Goal: Check status

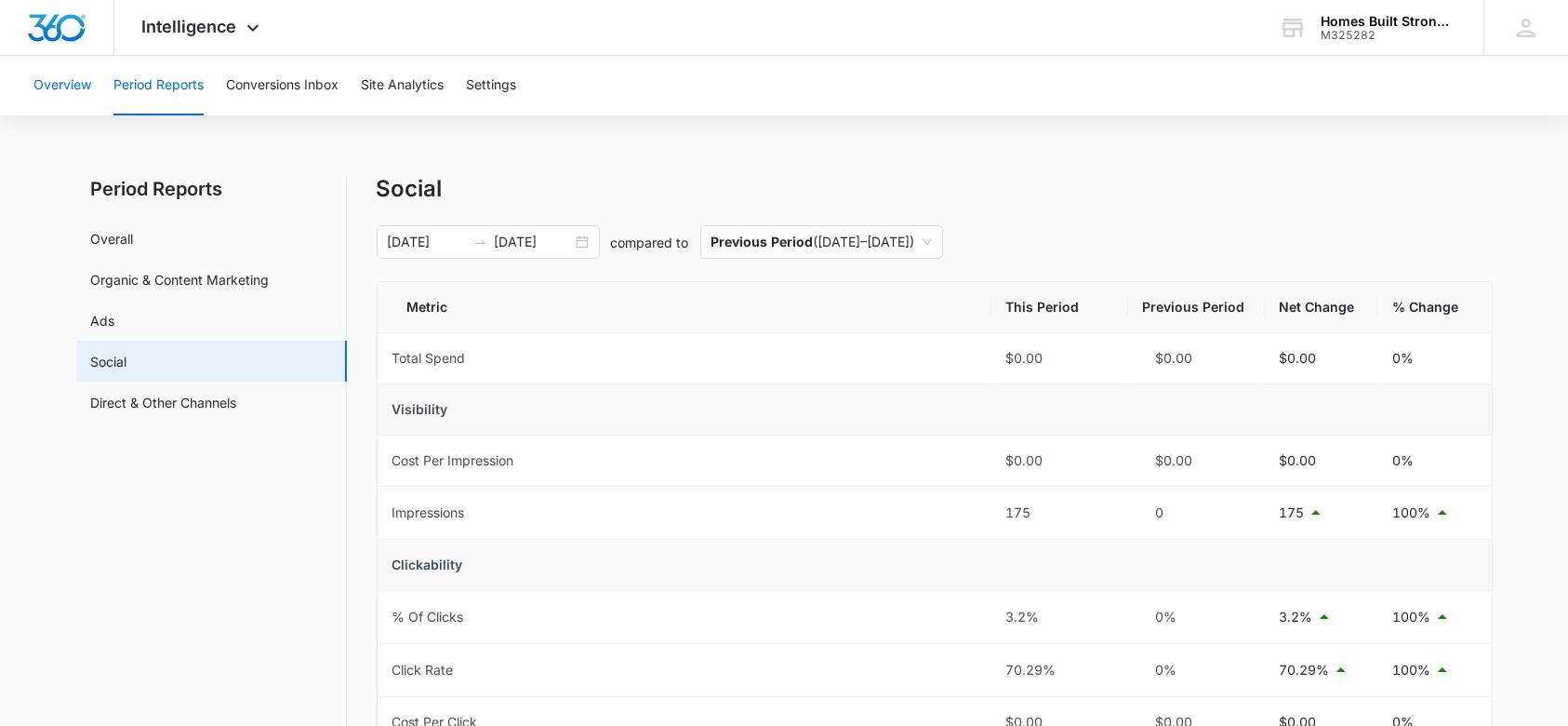
click at [78, 83] on button "Overview" at bounding box center [62, 85] width 58 height 60
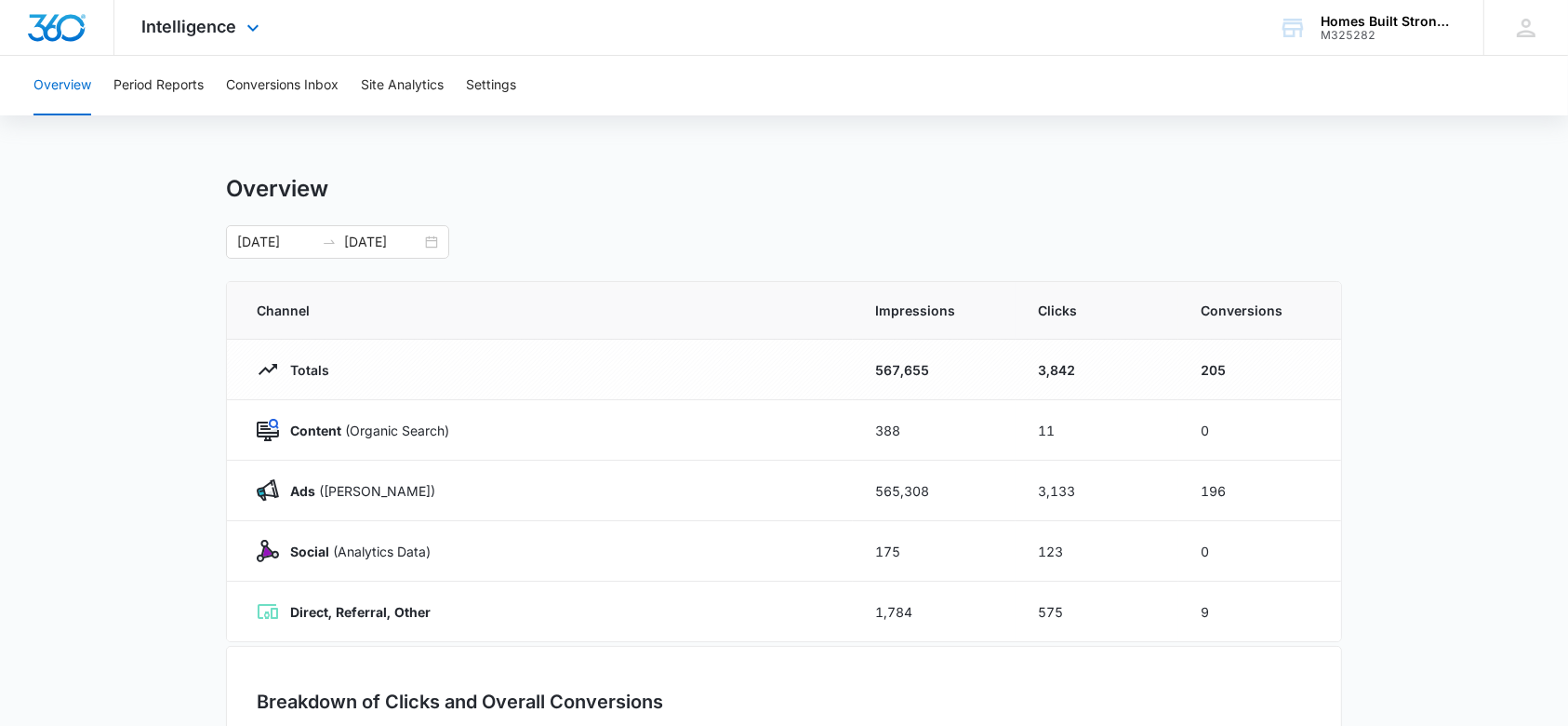
click at [238, 26] on div "Intelligence Apps Reputation Websites Forms CRM Email Social Shop Payments POS …" at bounding box center [203, 27] width 177 height 55
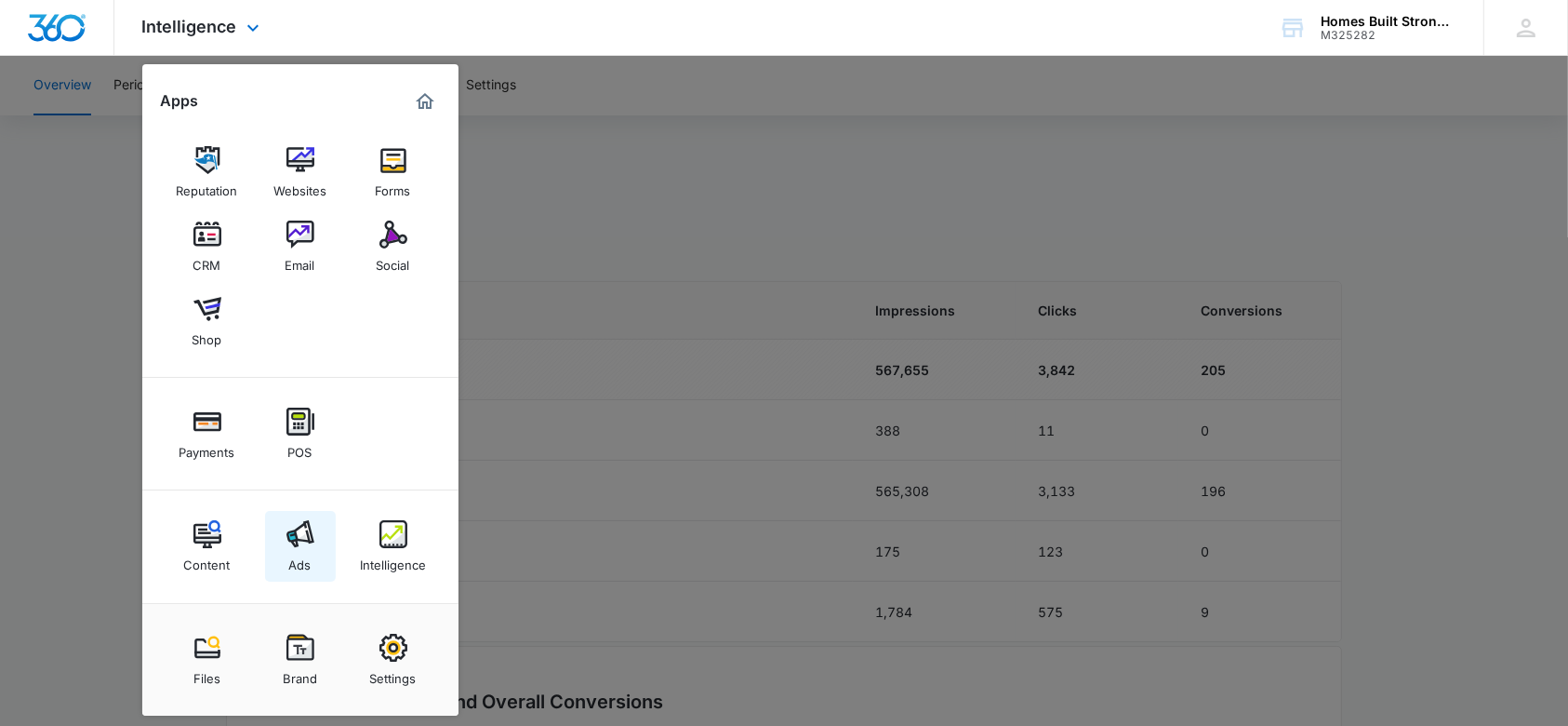
click at [302, 549] on div "Ads" at bounding box center [300, 560] width 23 height 25
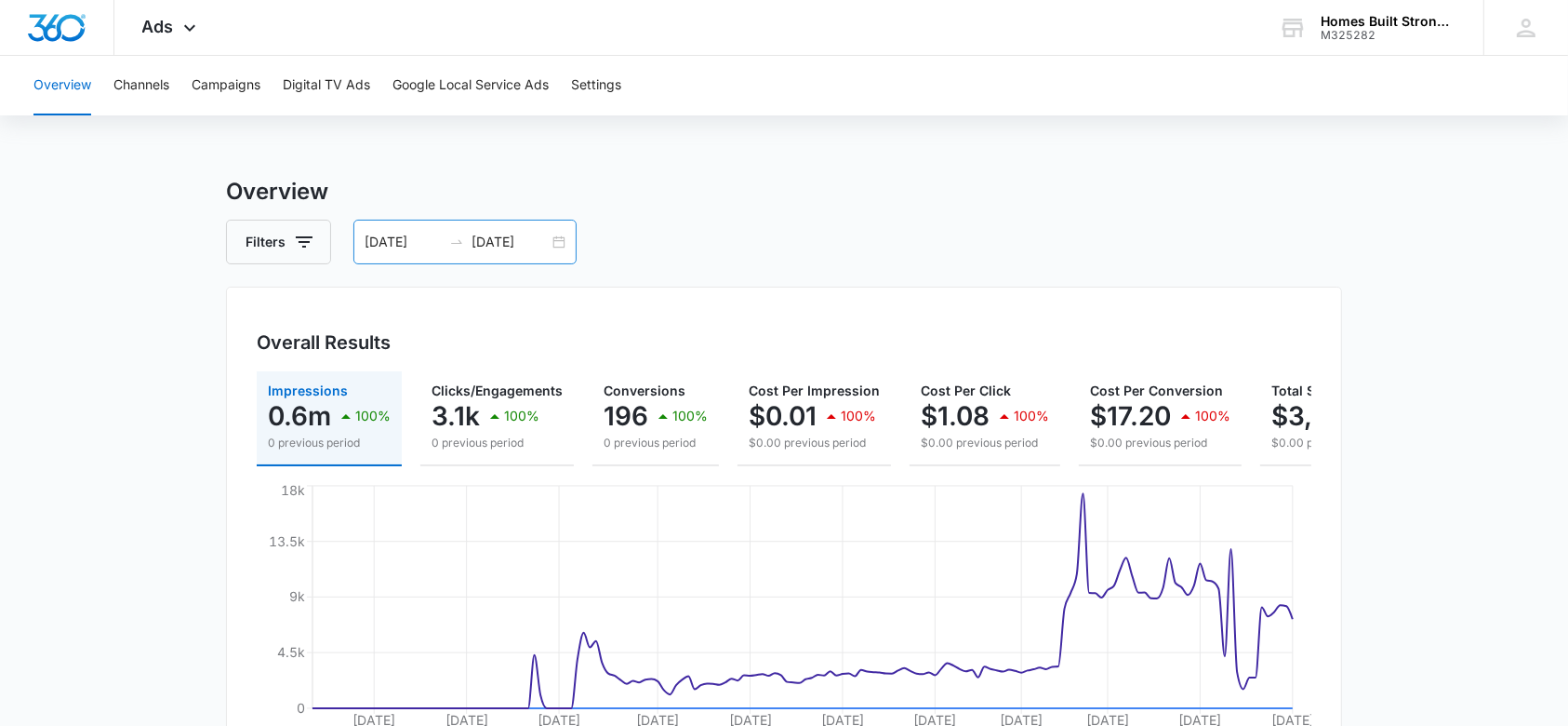
click at [406, 236] on input "[DATE]" at bounding box center [403, 241] width 77 height 21
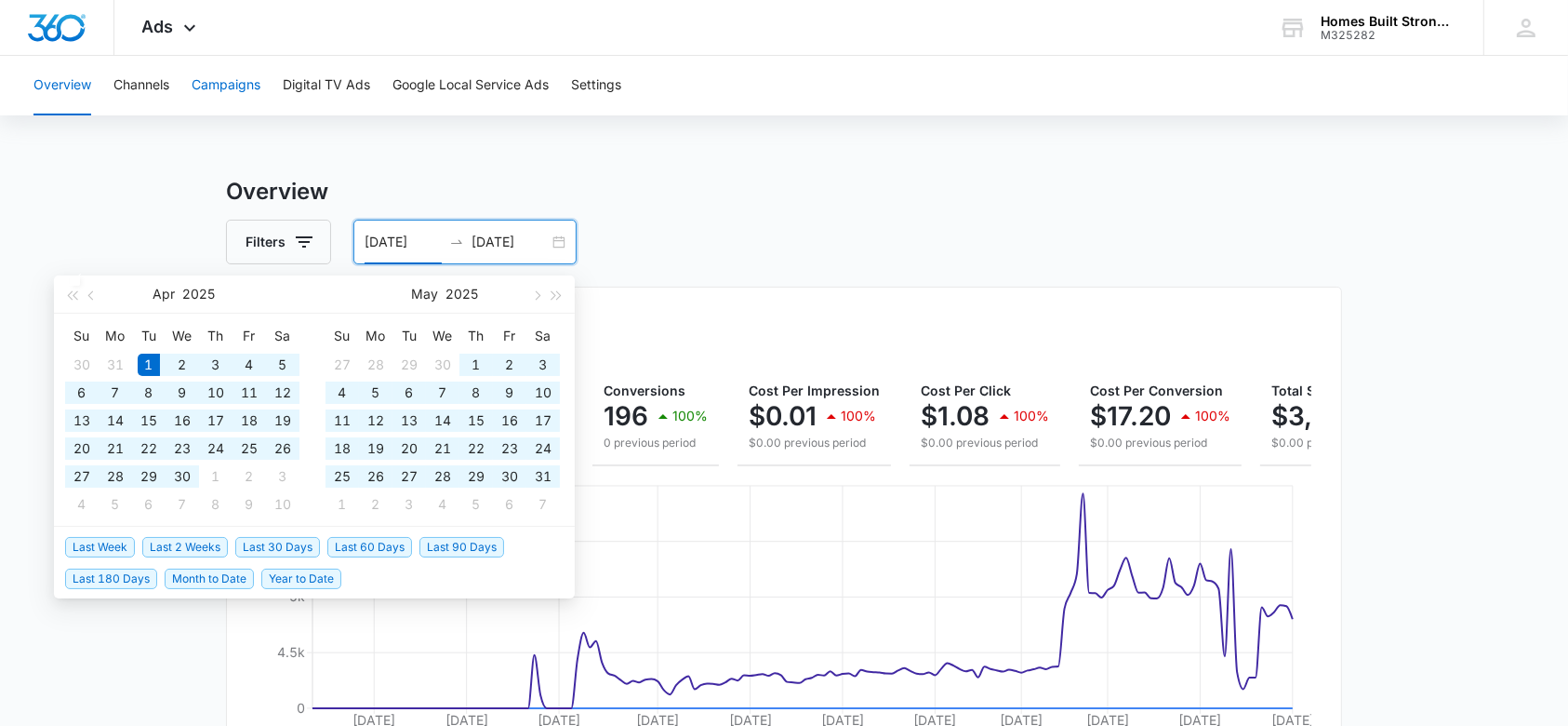
click at [225, 79] on button "Campaigns" at bounding box center [226, 85] width 69 height 60
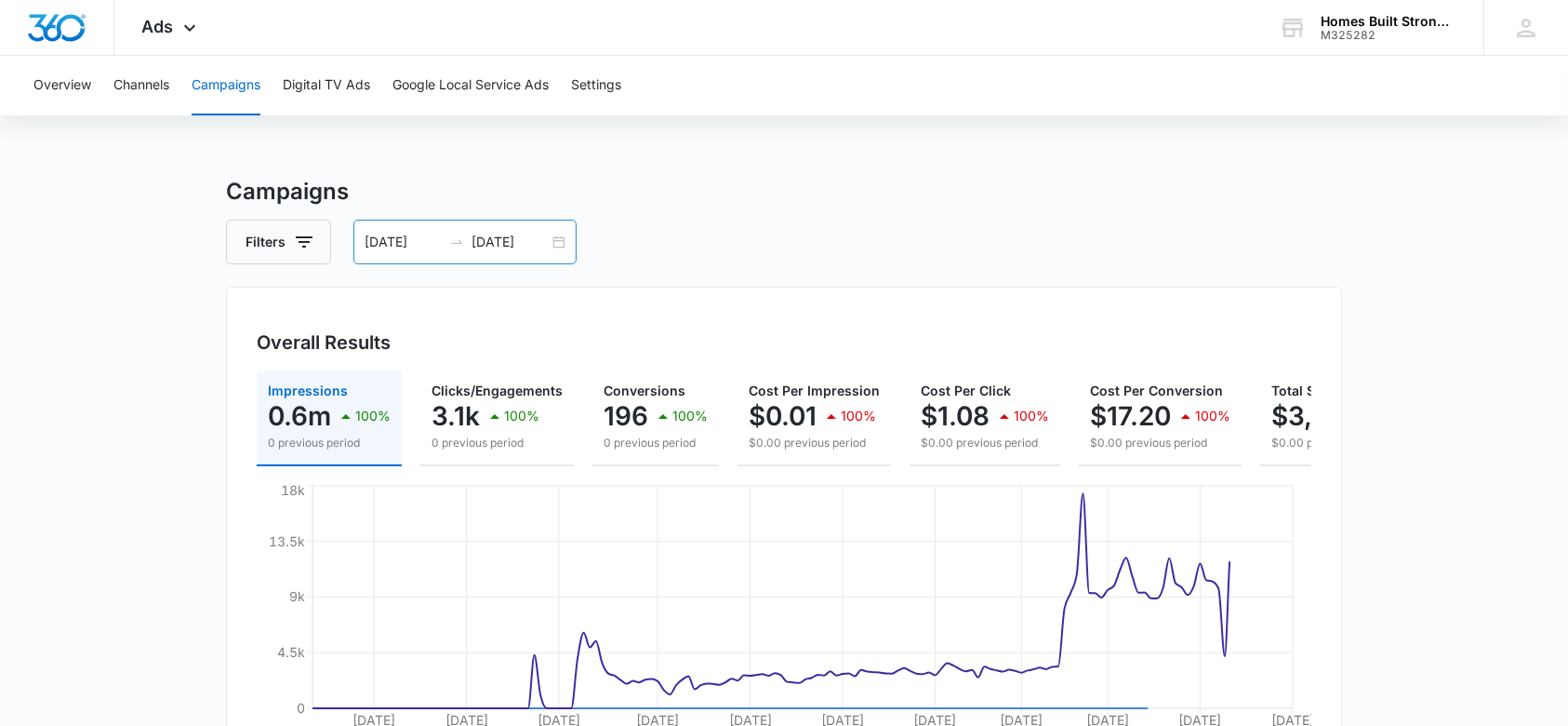
click at [421, 247] on input "[DATE]" at bounding box center [403, 241] width 77 height 21
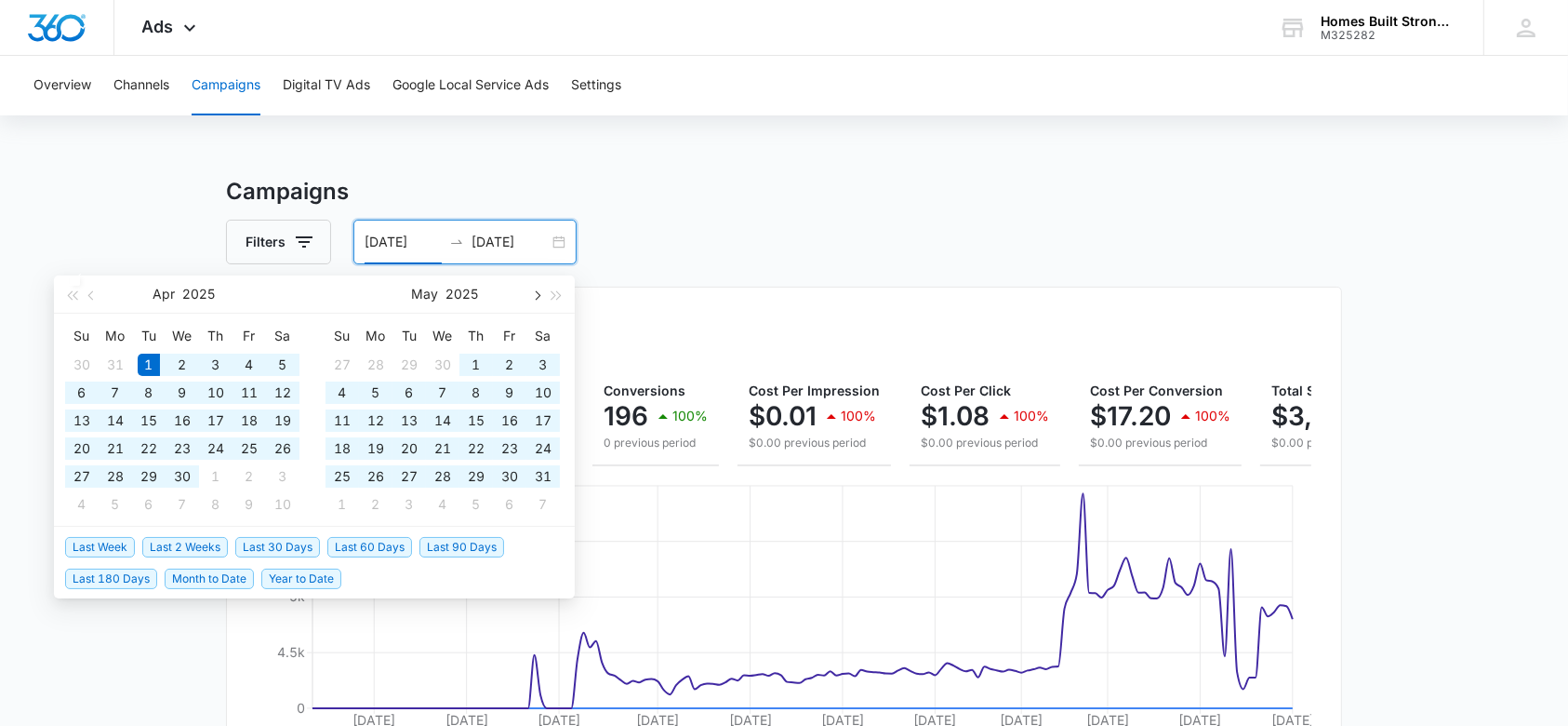
click at [533, 289] on button "button" at bounding box center [535, 294] width 21 height 37
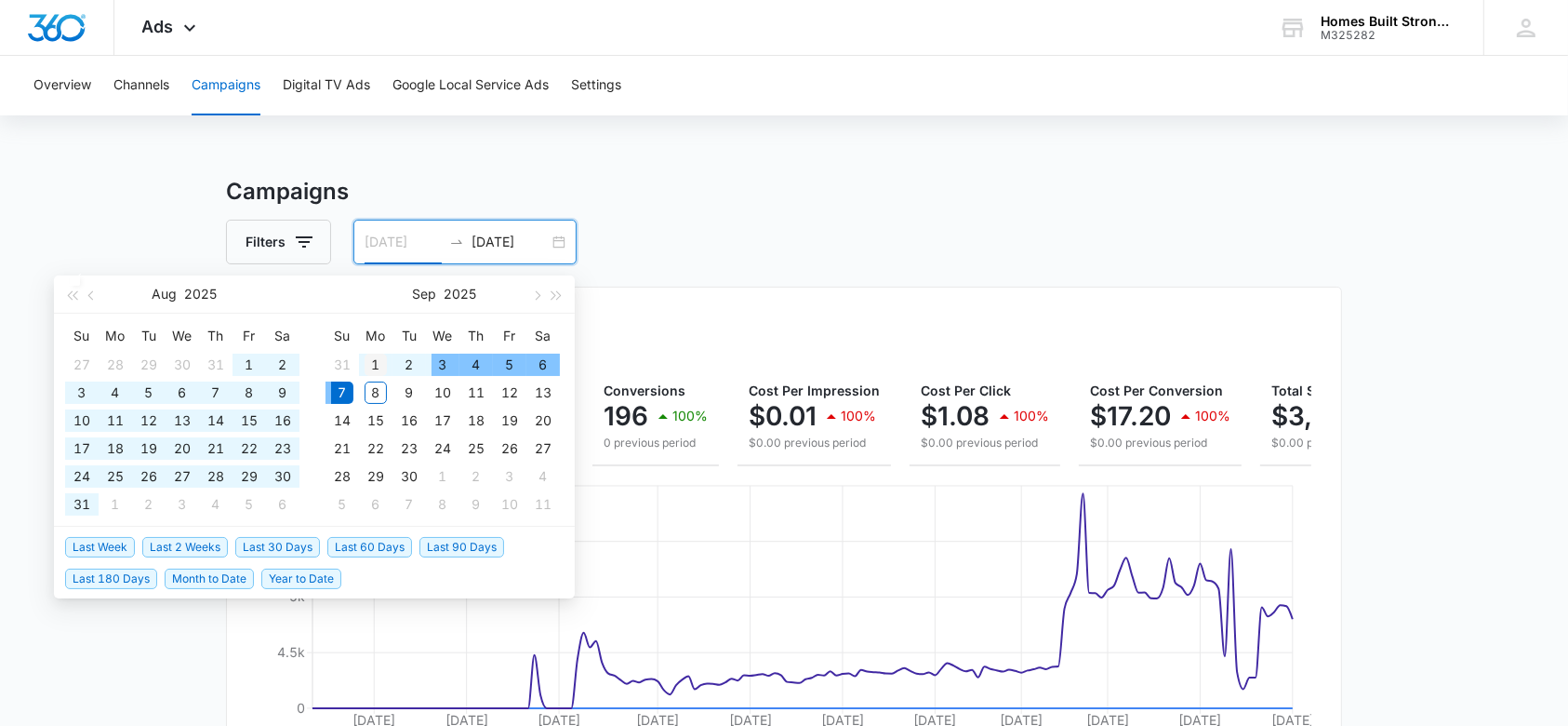
type input "[DATE]"
click at [379, 360] on div "1" at bounding box center [376, 364] width 23 height 23
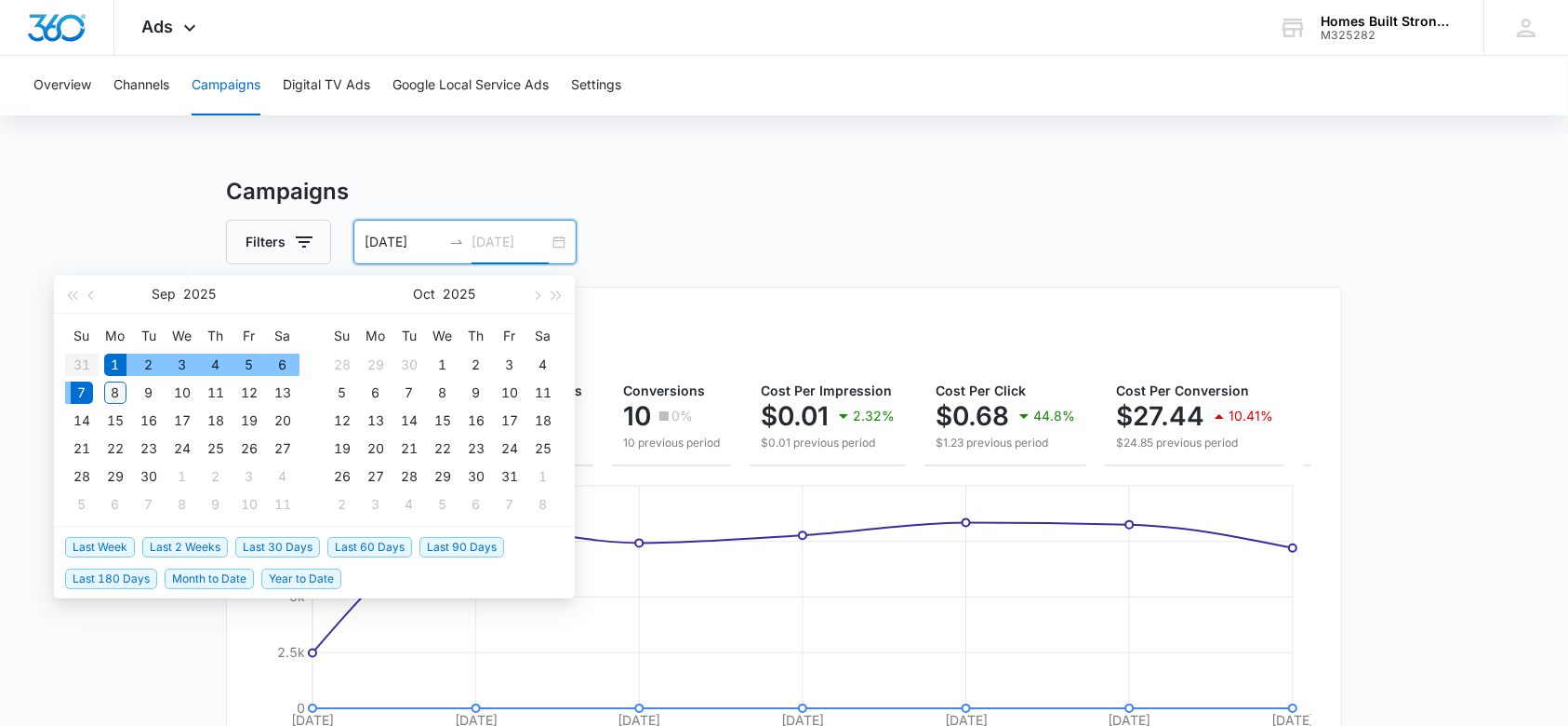
type input "[DATE]"
click at [112, 390] on div "8" at bounding box center [115, 392] width 23 height 23
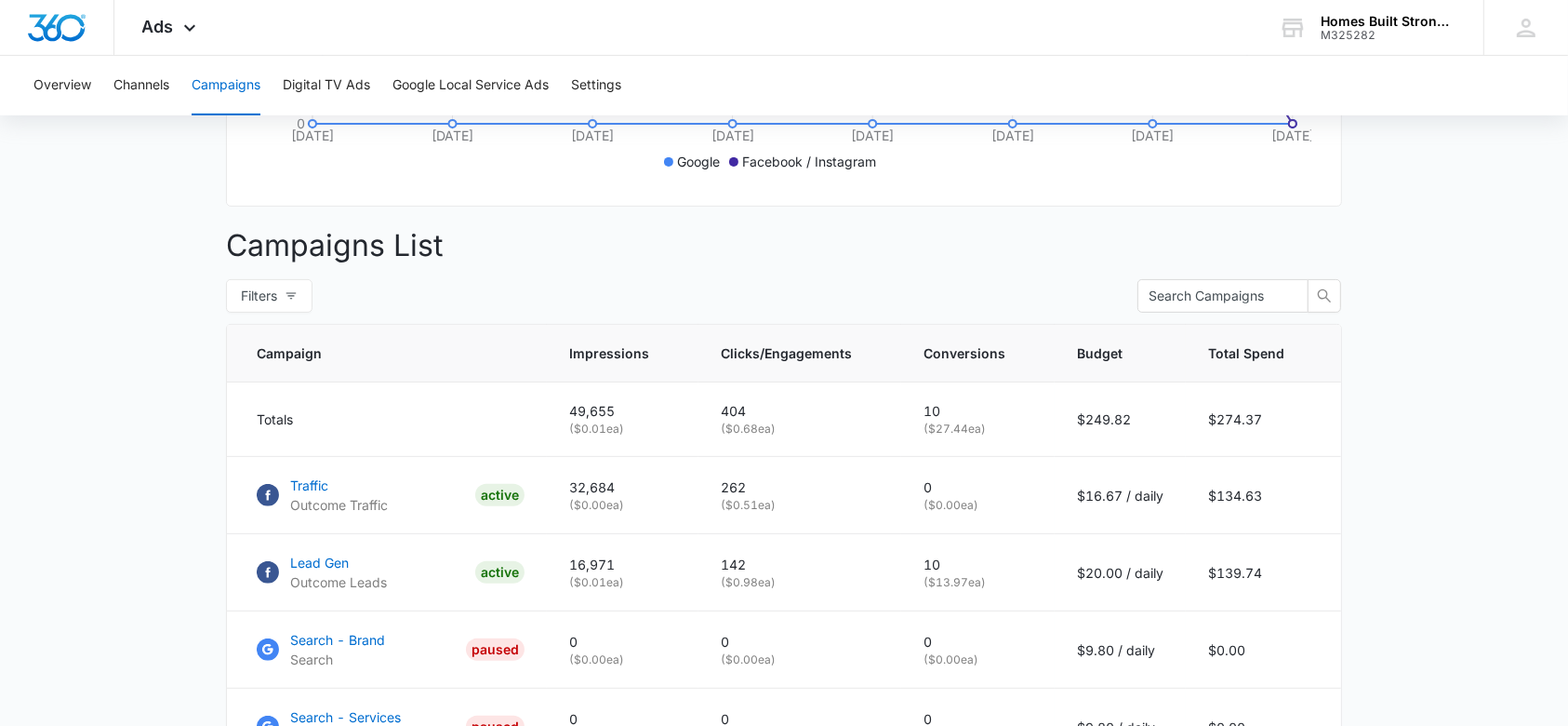
scroll to position [620, 0]
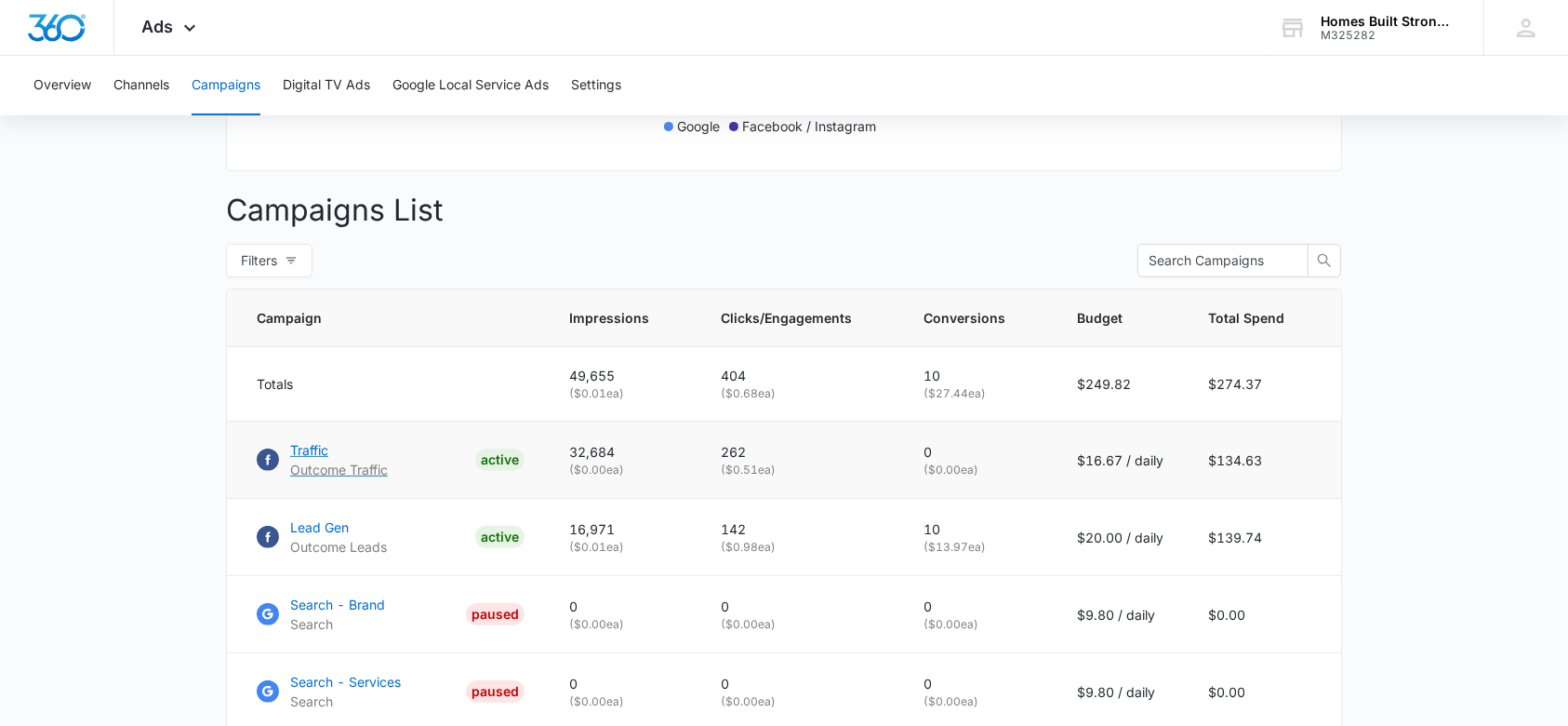
click at [305, 459] on p "Traffic" at bounding box center [339, 450] width 98 height 20
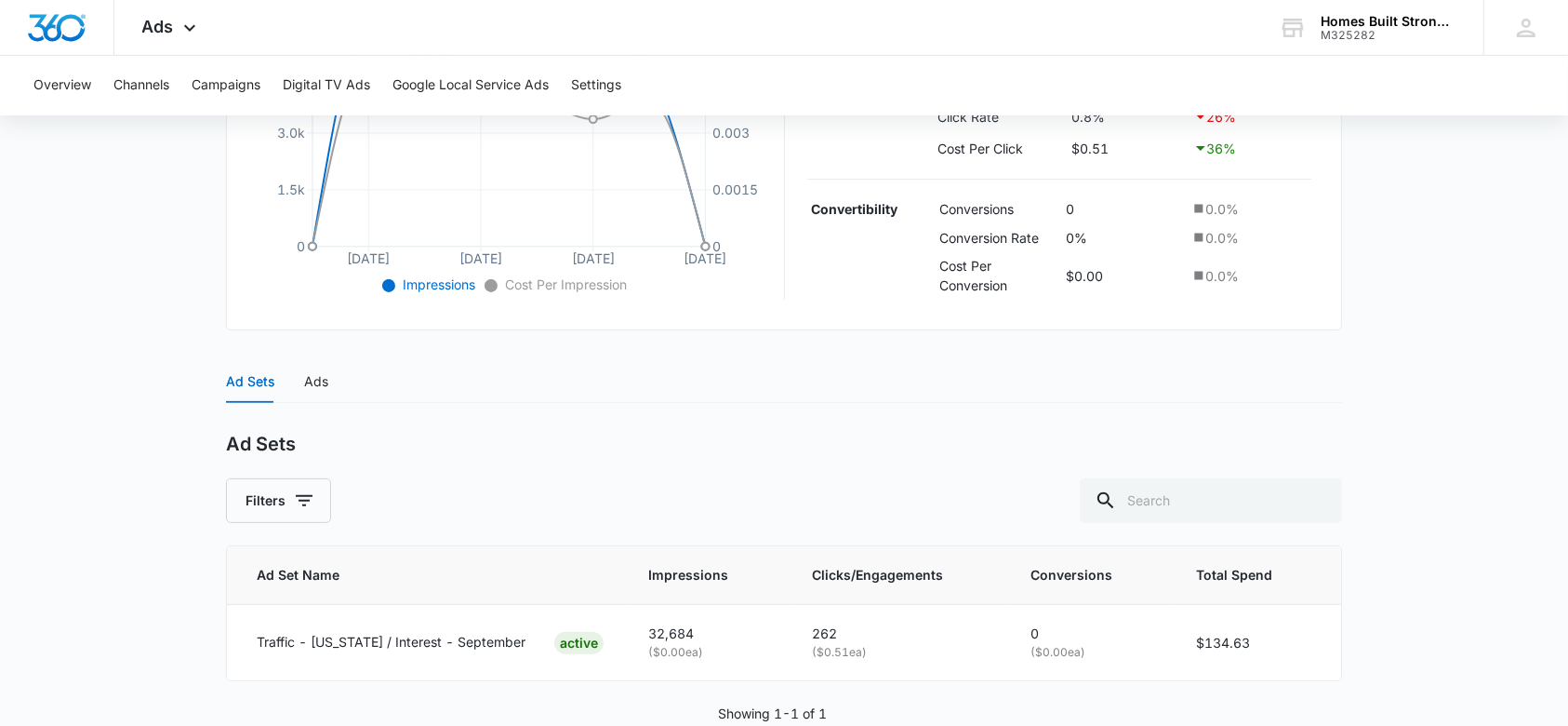
scroll to position [562, 0]
